Goal: Task Accomplishment & Management: Use online tool/utility

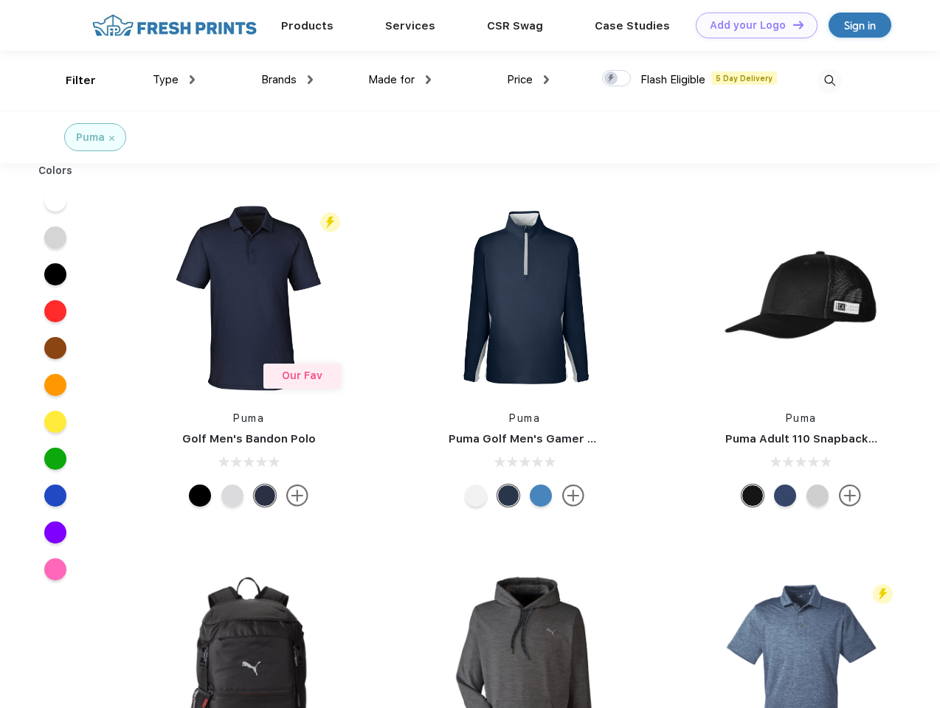
click at [751, 25] on link "Add your Logo Design Tool" at bounding box center [757, 26] width 122 height 26
click at [0, 0] on div "Design Tool" at bounding box center [0, 0] width 0 height 0
click at [792, 24] on link "Add your Logo Design Tool" at bounding box center [757, 26] width 122 height 26
click at [71, 80] on div "Filter" at bounding box center [81, 80] width 30 height 17
click at [174, 80] on span "Type" at bounding box center [166, 79] width 26 height 13
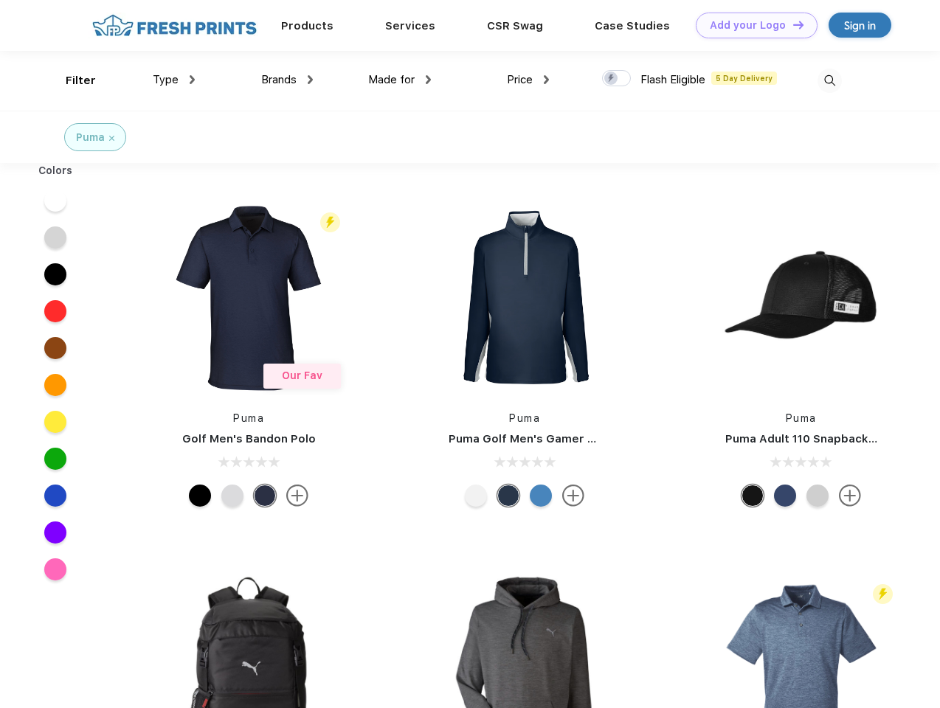
click at [287, 80] on span "Brands" at bounding box center [278, 79] width 35 height 13
click at [400, 80] on span "Made for" at bounding box center [391, 79] width 46 height 13
click at [528, 80] on span "Price" at bounding box center [520, 79] width 26 height 13
click at [617, 79] on div at bounding box center [616, 78] width 29 height 16
click at [612, 79] on input "checkbox" at bounding box center [607, 74] width 10 height 10
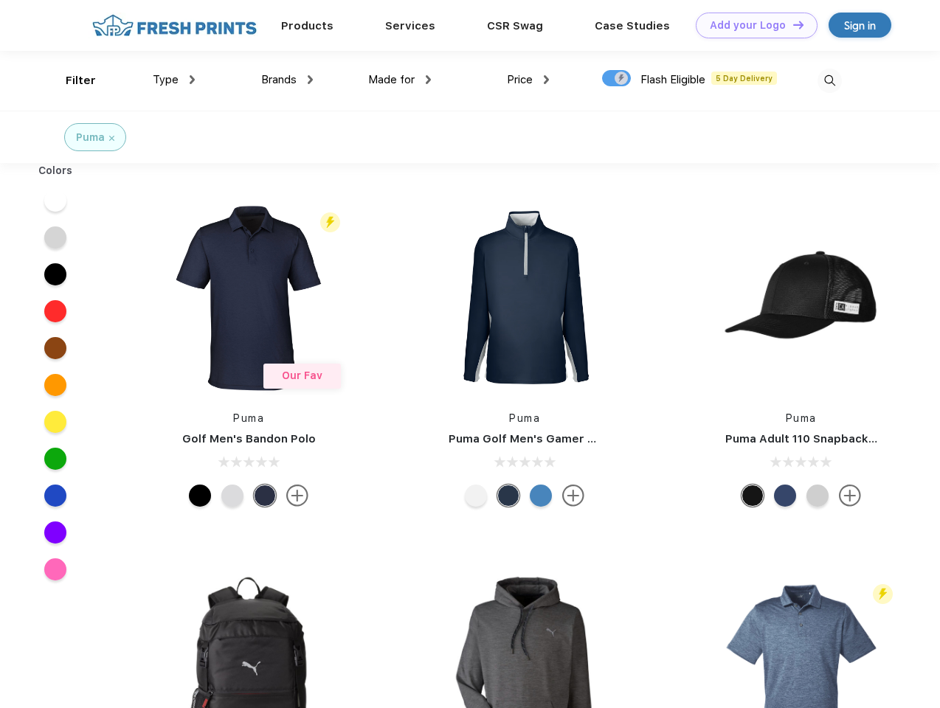
click at [829, 80] on img at bounding box center [829, 81] width 24 height 24
